Goal: Transaction & Acquisition: Purchase product/service

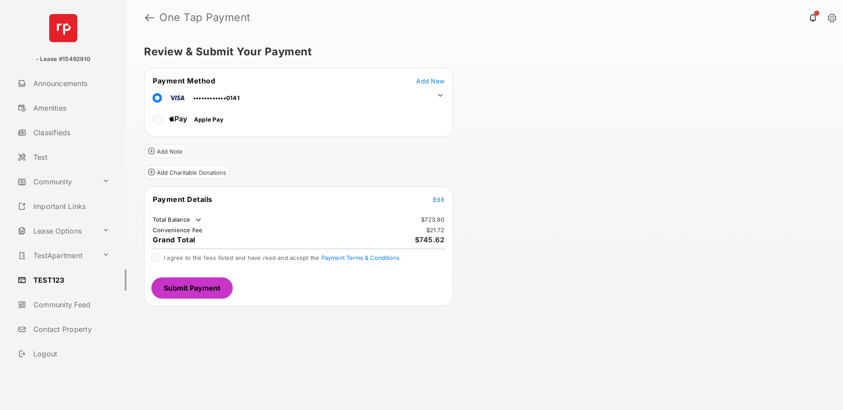
click at [439, 199] on span "Edit" at bounding box center [438, 199] width 11 height 7
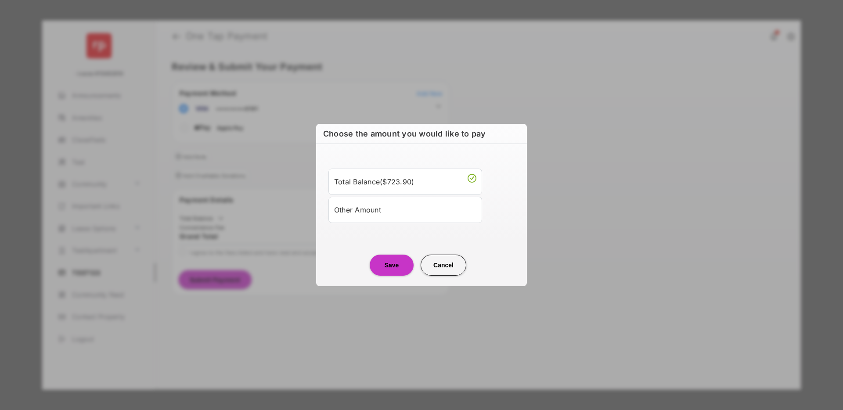
click at [396, 208] on div "Other Amount" at bounding box center [405, 209] width 142 height 15
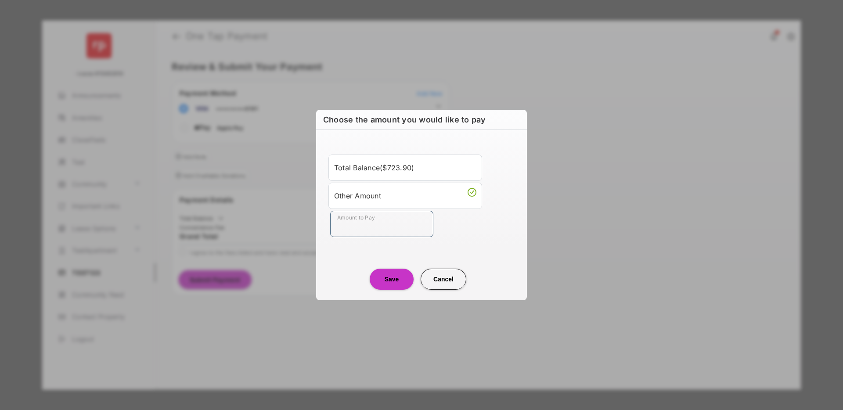
click at [376, 227] on input "Amount to Pay" at bounding box center [381, 224] width 103 height 26
type input "**"
click at [392, 276] on button "Save" at bounding box center [392, 279] width 44 height 21
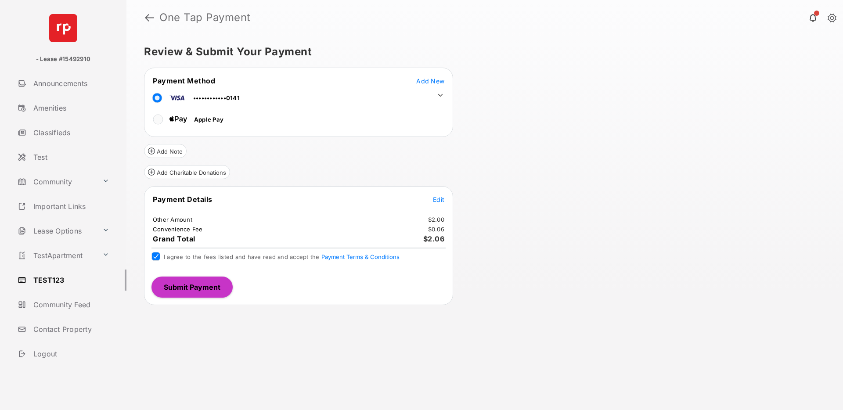
click at [210, 283] on button "Submit Payment" at bounding box center [191, 287] width 81 height 21
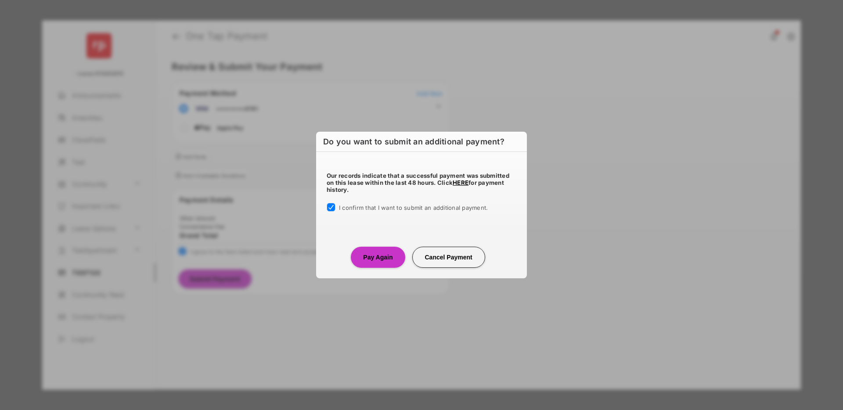
click at [380, 258] on button "Pay Again" at bounding box center [378, 257] width 54 height 21
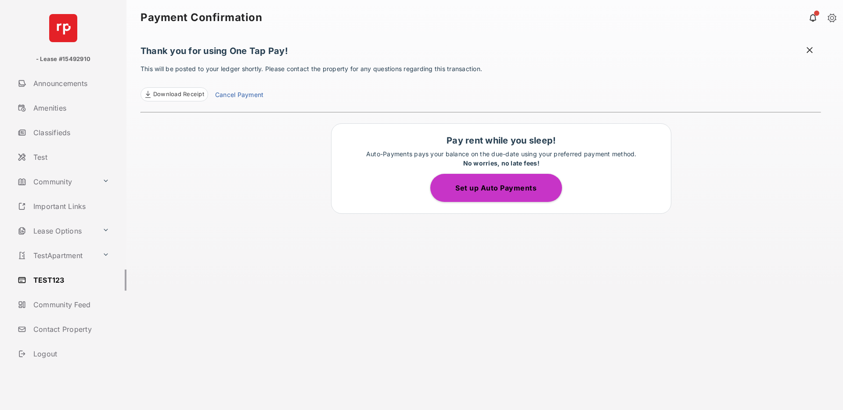
click at [257, 196] on div "Thank you for using One Tap Pay! This will be posted to your ledger shortly. Pl…" at bounding box center [480, 222] width 681 height 375
click at [191, 93] on span "Download Receipt" at bounding box center [178, 94] width 51 height 9
click at [66, 279] on link "TEST123" at bounding box center [70, 280] width 112 height 21
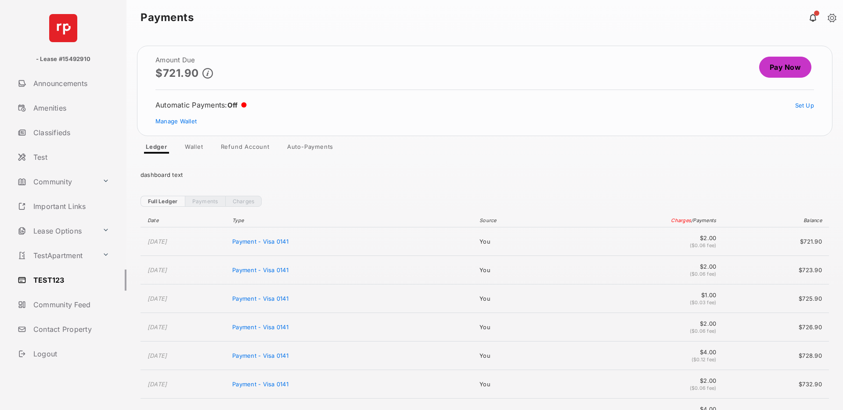
click at [776, 67] on link "Pay Now" at bounding box center [785, 67] width 52 height 21
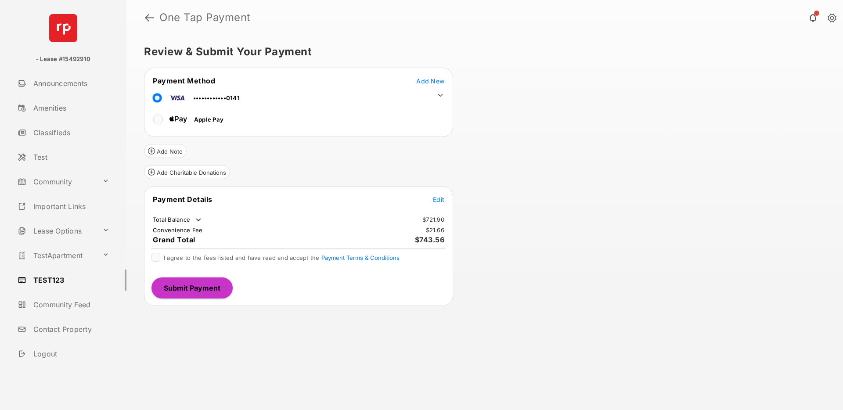
click at [438, 93] on icon at bounding box center [440, 95] width 8 height 8
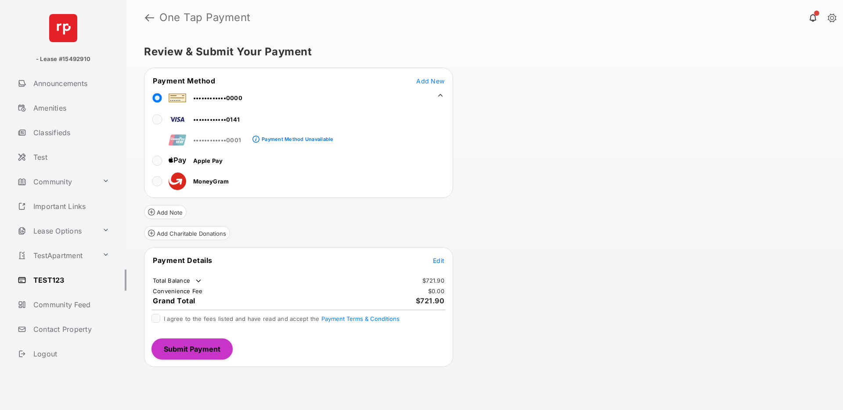
click at [440, 259] on span "Edit" at bounding box center [438, 260] width 11 height 7
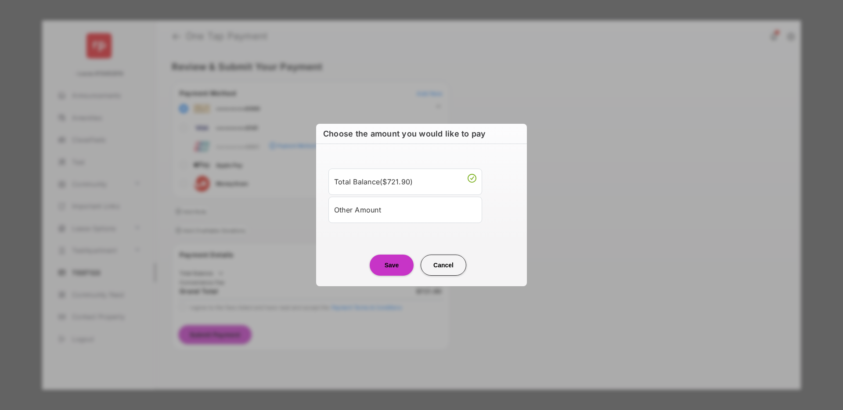
click at [396, 217] on div "Other Amount" at bounding box center [405, 209] width 142 height 15
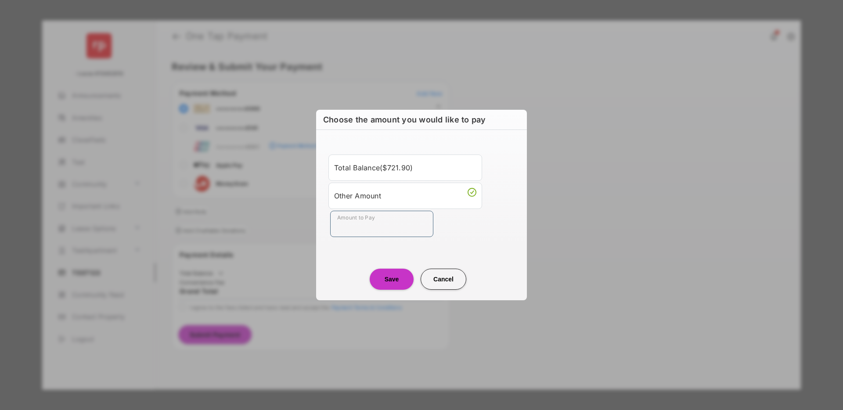
click at [382, 232] on input "Amount to Pay" at bounding box center [381, 224] width 103 height 26
type input "**"
click at [350, 276] on center "Save Cancel" at bounding box center [422, 276] width 190 height 28
click at [381, 275] on button "Save" at bounding box center [392, 279] width 44 height 21
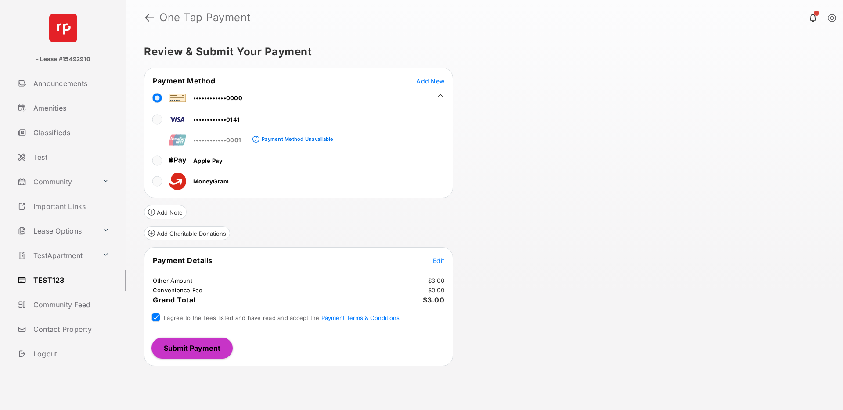
click at [181, 346] on button "Submit Payment" at bounding box center [191, 348] width 81 height 21
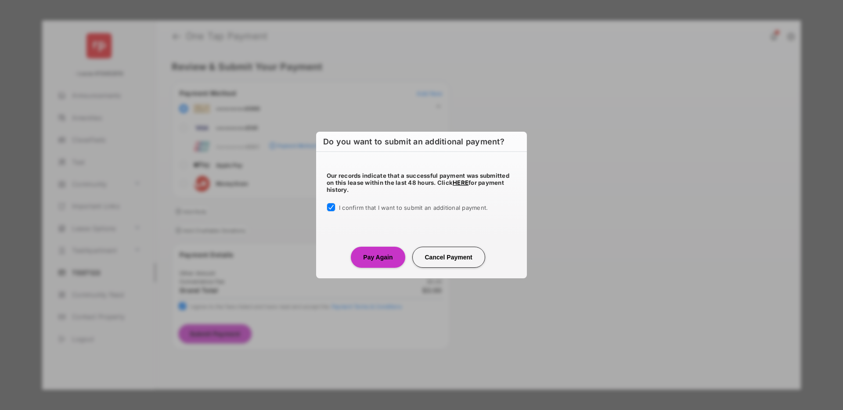
click at [372, 249] on button "Pay Again" at bounding box center [378, 257] width 54 height 21
